Goal: Task Accomplishment & Management: Manage account settings

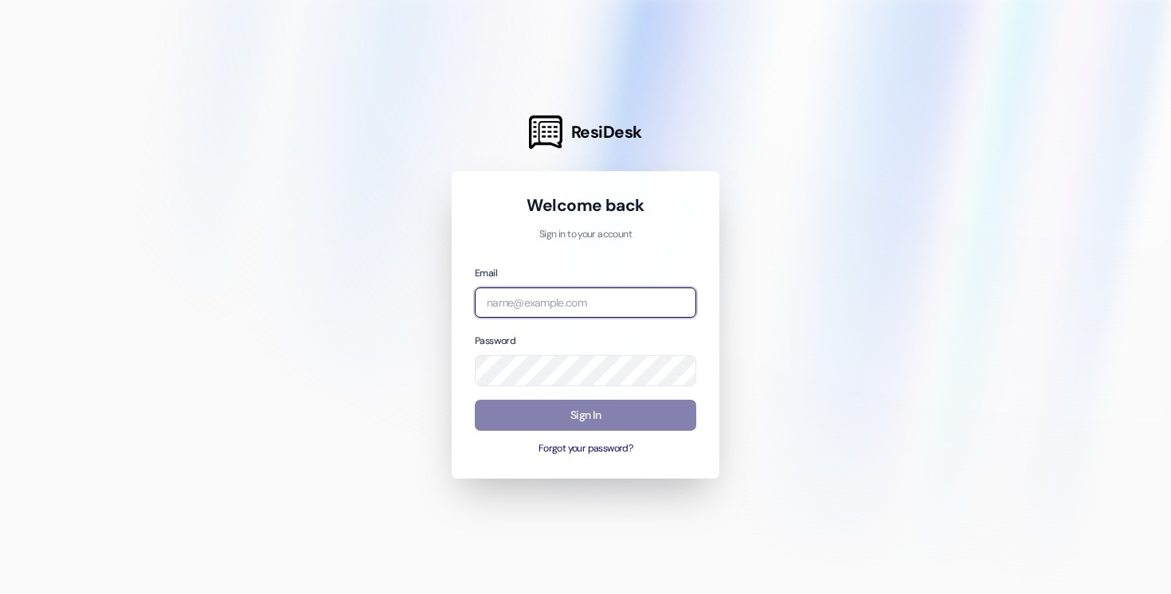
click at [547, 296] on input "email" at bounding box center [585, 303] width 221 height 31
click at [545, 298] on input "email" at bounding box center [585, 303] width 221 height 31
click at [535, 309] on input "email" at bounding box center [585, 303] width 221 height 31
click at [540, 297] on input "email" at bounding box center [585, 303] width 221 height 31
click at [0, 593] on com-1password-button at bounding box center [0, 594] width 0 height 0
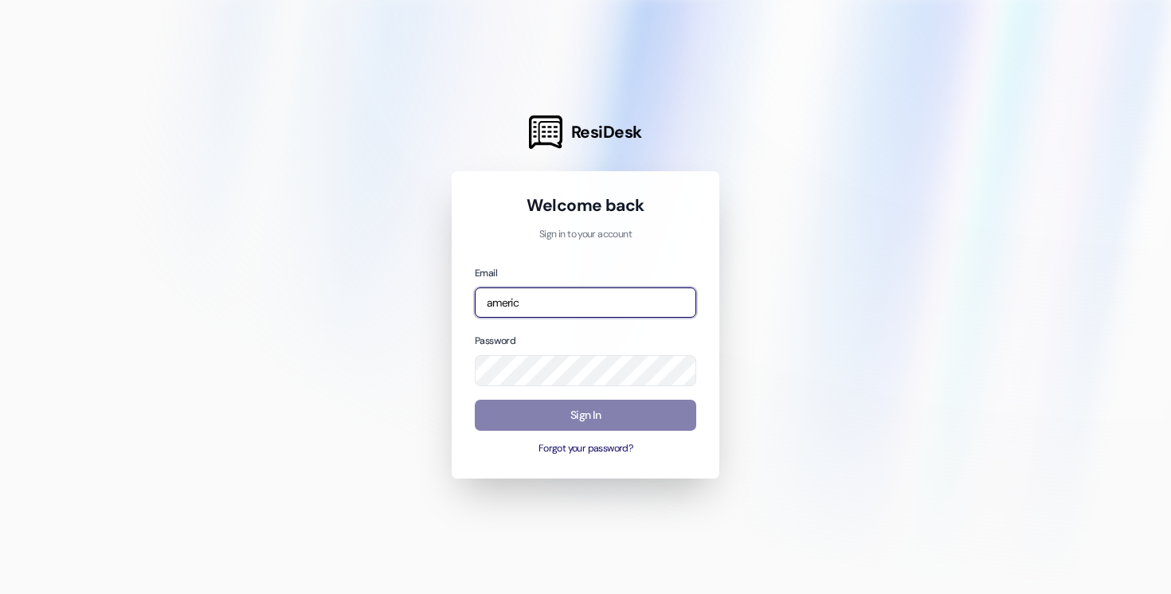
type input "americ"
click at [614, 299] on input "email" at bounding box center [585, 303] width 221 height 31
click at [0, 593] on com-1password-button at bounding box center [0, 594] width 0 height 0
click at [540, 291] on input "email" at bounding box center [585, 303] width 221 height 31
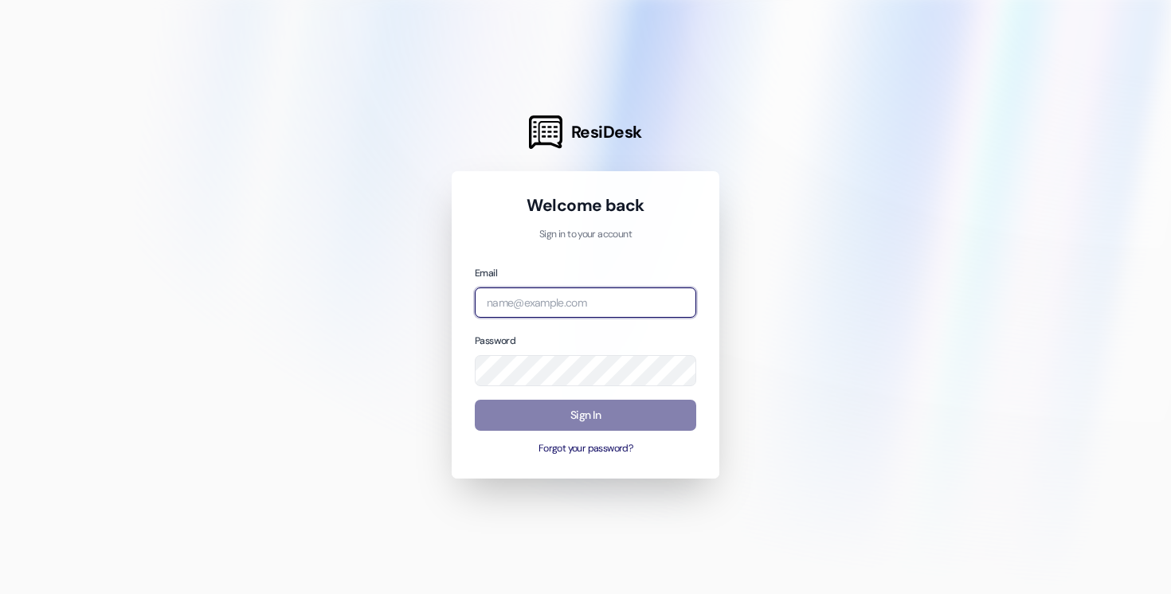
type input "automated-surveys-affinity_property-resen.twelve@affinity_[DOMAIN_NAME]"
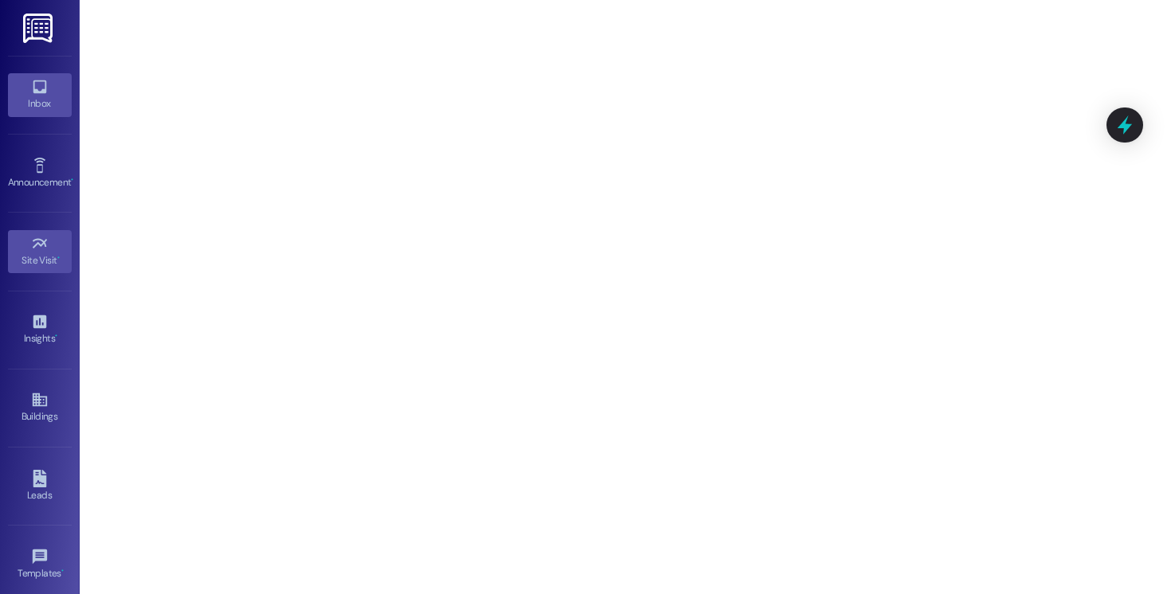
click at [32, 94] on icon at bounding box center [40, 87] width 18 height 18
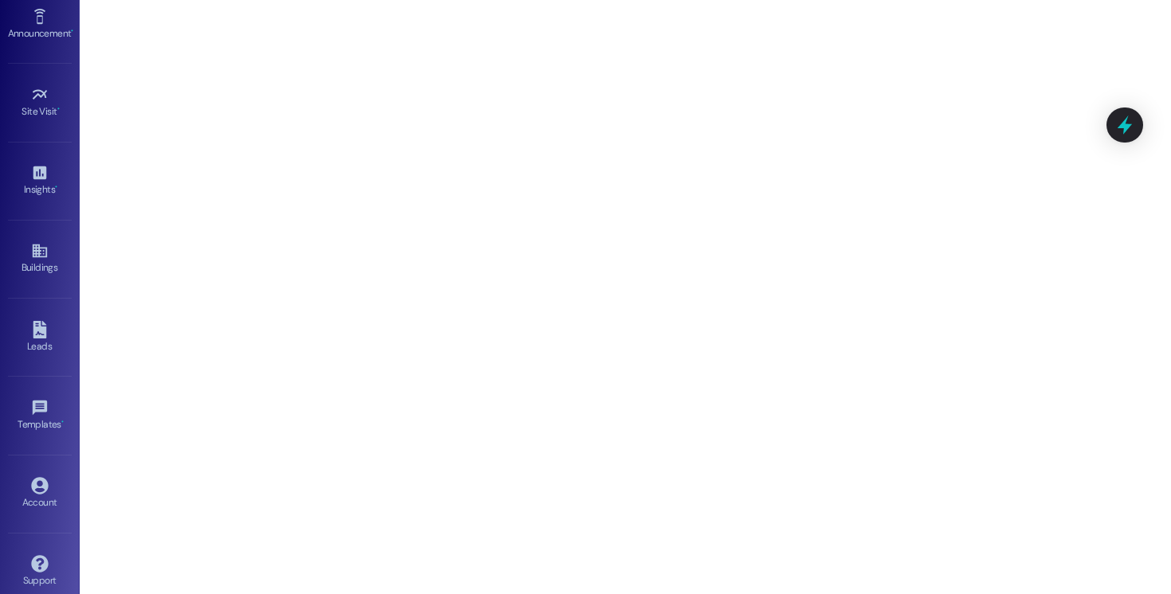
scroll to position [166, 0]
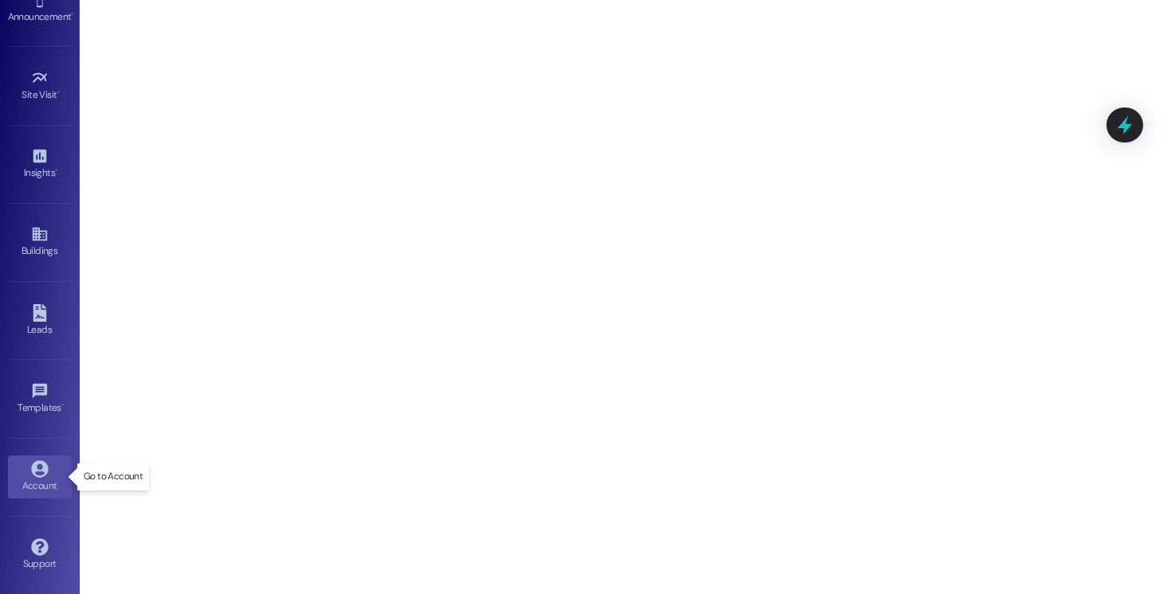
click at [41, 485] on div "Account" at bounding box center [40, 486] width 80 height 16
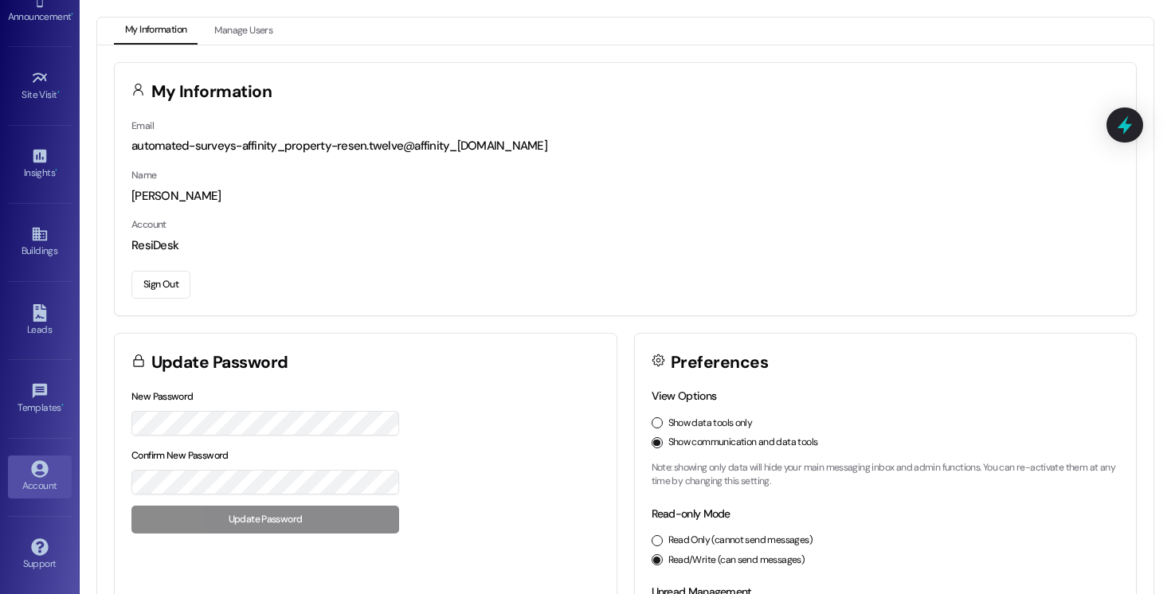
click at [170, 265] on div "Sign Out" at bounding box center [625, 281] width 988 height 33
click at [170, 288] on button "Sign Out" at bounding box center [160, 285] width 59 height 28
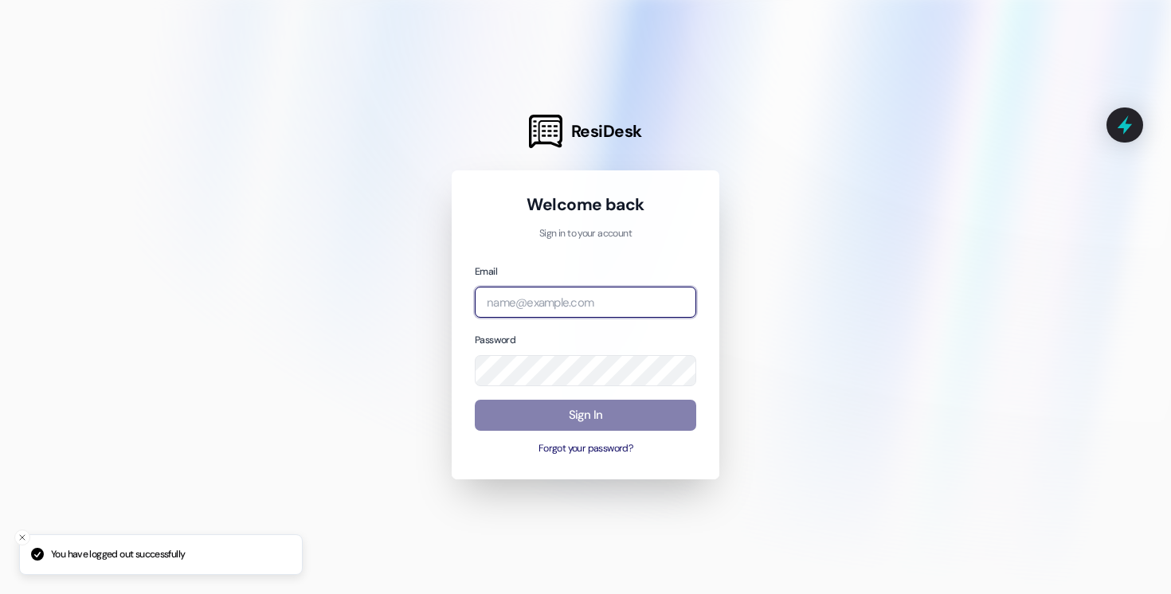
click at [506, 298] on input "email" at bounding box center [585, 302] width 221 height 31
click at [307, 276] on div at bounding box center [585, 297] width 1171 height 594
click at [822, 499] on div at bounding box center [585, 297] width 1171 height 594
